Goal: Task Accomplishment & Management: Use online tool/utility

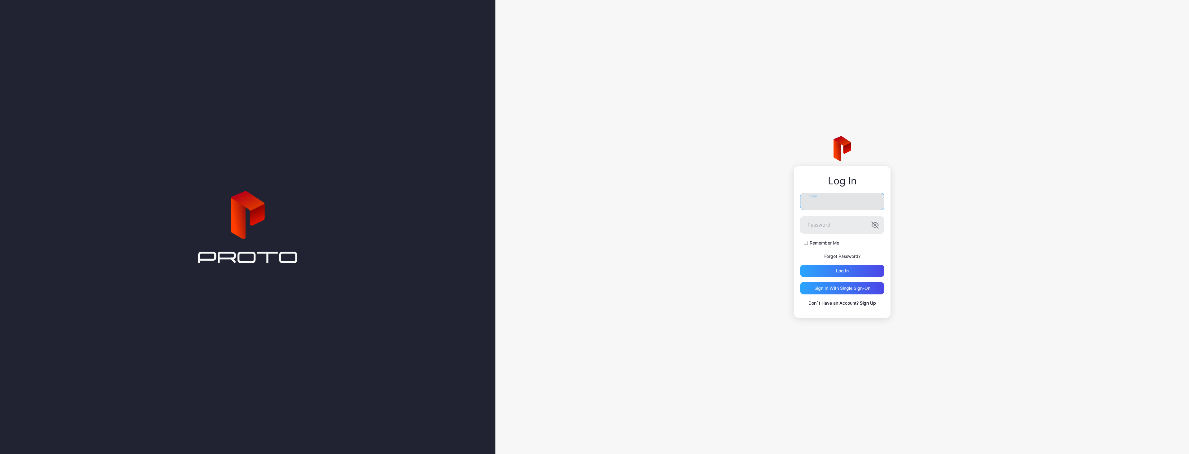
click at [837, 195] on input "Email" at bounding box center [842, 201] width 84 height 17
type input "**********"
click at [812, 243] on label "Remember Me" at bounding box center [824, 243] width 29 height 6
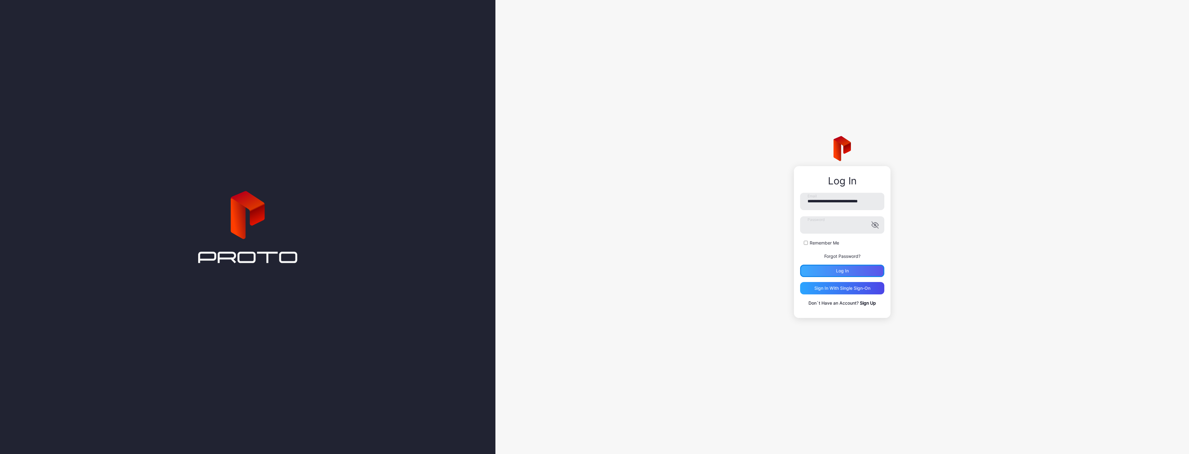
click at [828, 266] on div "Log in" at bounding box center [842, 271] width 84 height 12
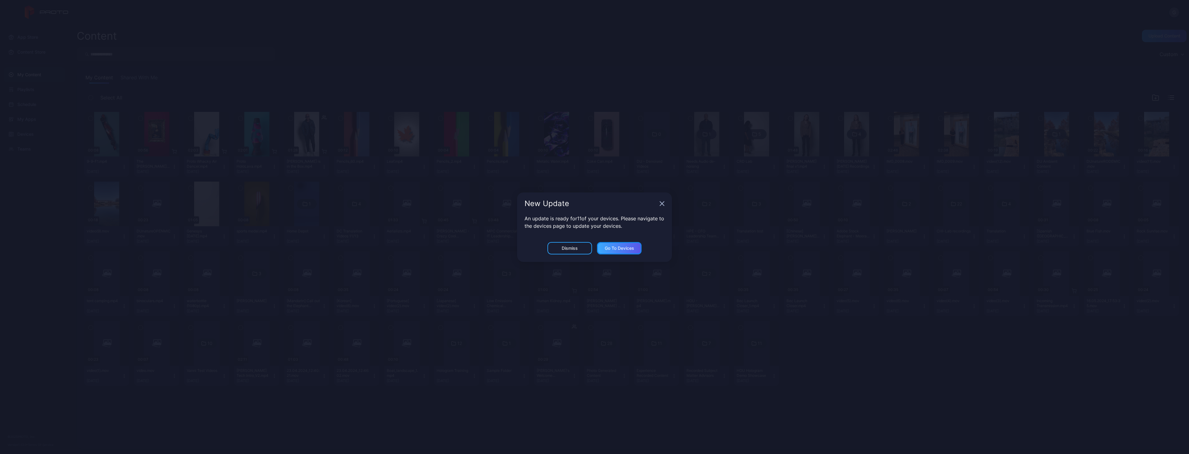
click at [608, 251] on div "Go to devices" at bounding box center [619, 248] width 45 height 12
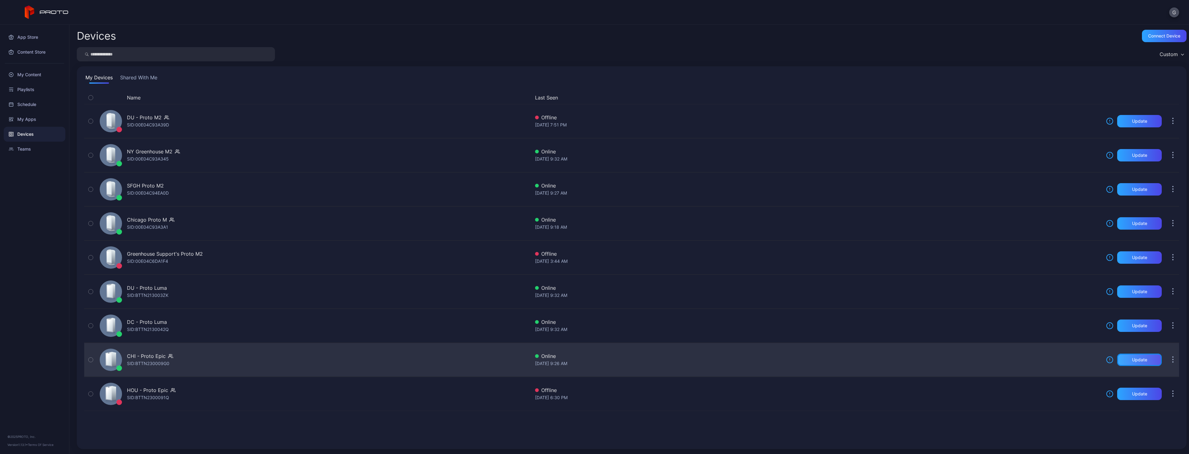
click at [1139, 358] on div "Update" at bounding box center [1139, 359] width 15 height 5
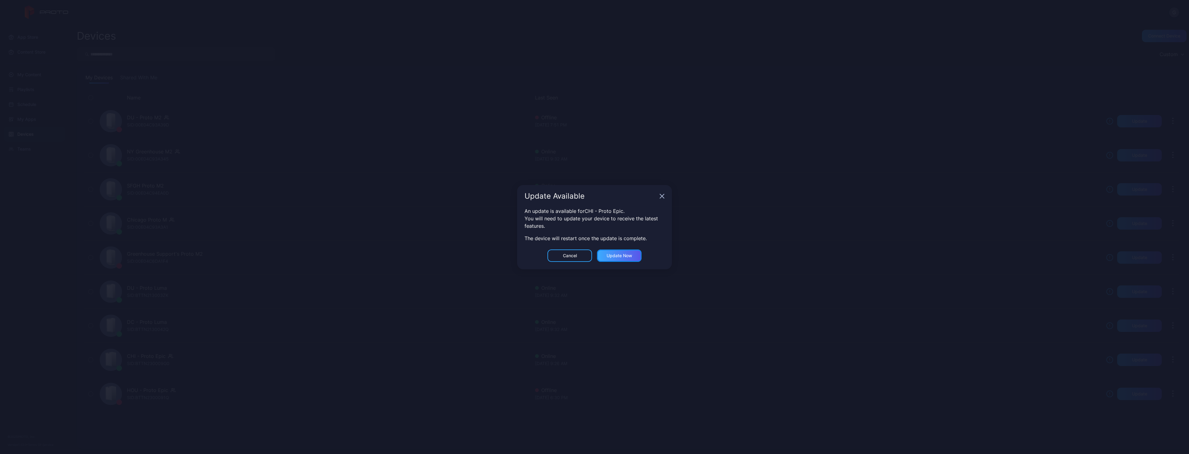
click at [628, 252] on div "Update now" at bounding box center [619, 255] width 45 height 12
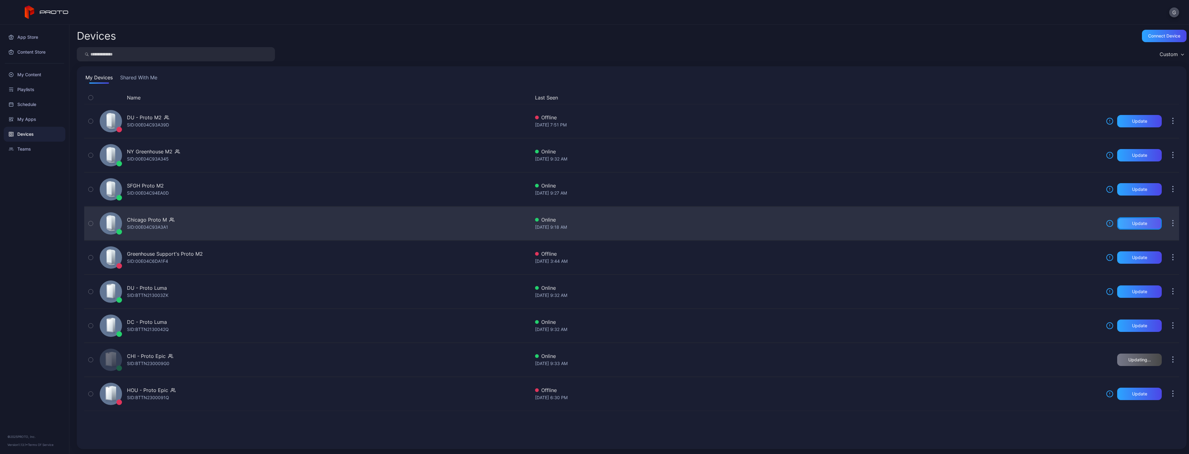
click at [1128, 220] on div "Update" at bounding box center [1139, 223] width 45 height 12
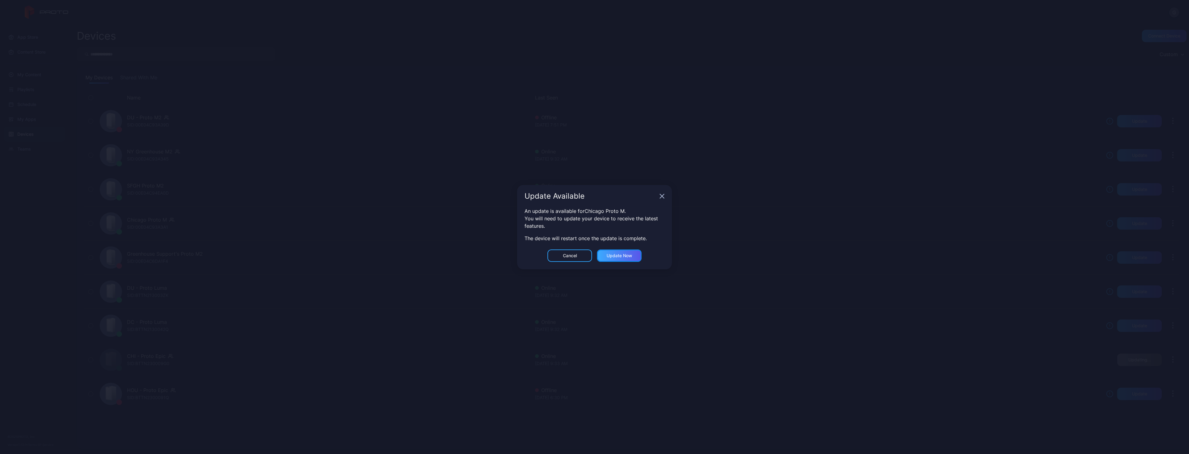
click at [606, 252] on div "Update now" at bounding box center [619, 255] width 45 height 12
